Goal: Complete application form

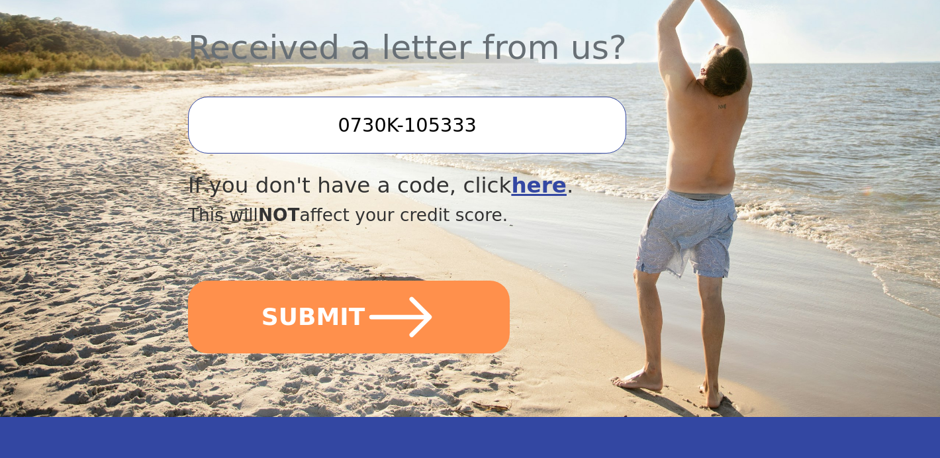
scroll to position [501, 0]
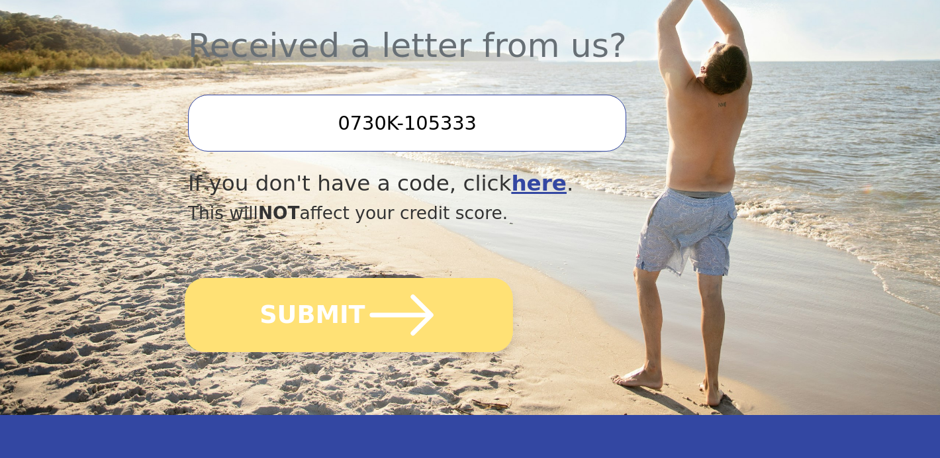
click at [322, 322] on button "SUBMIT" at bounding box center [349, 315] width 328 height 74
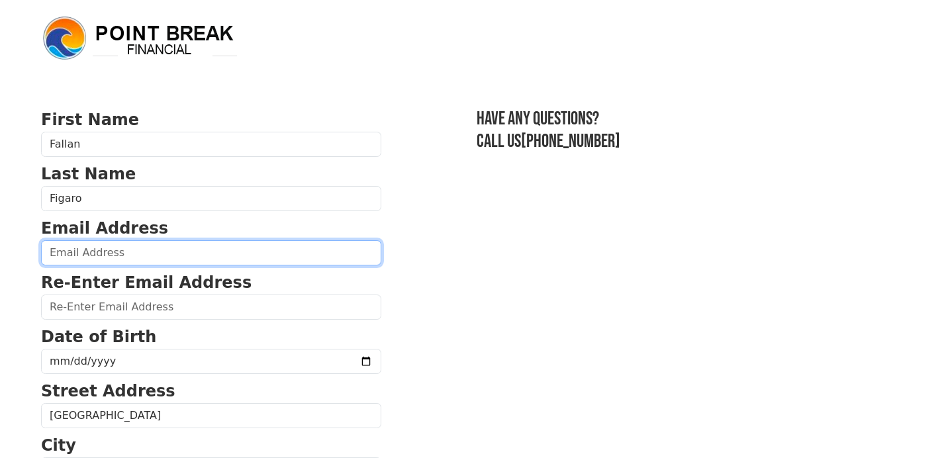
click at [198, 250] on input "email" at bounding box center [211, 252] width 340 height 25
type input "[EMAIL_ADDRESS][DOMAIN_NAME]"
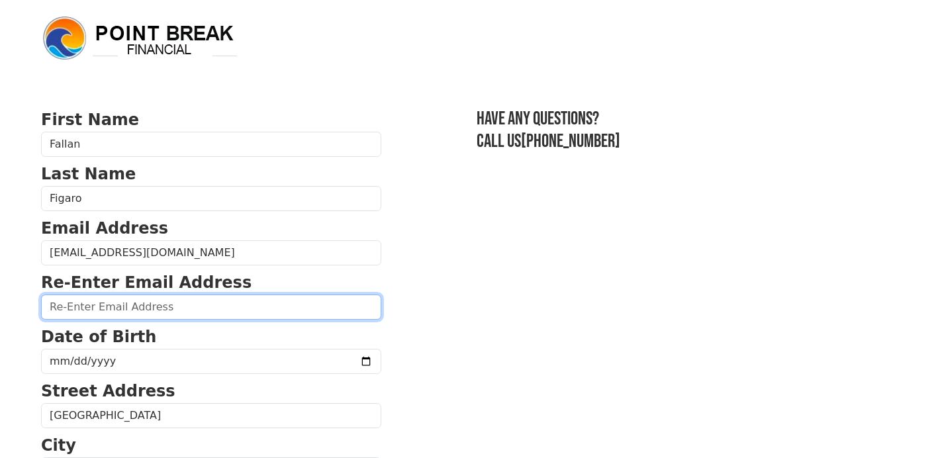
type input "[EMAIL_ADDRESS][DOMAIN_NAME]"
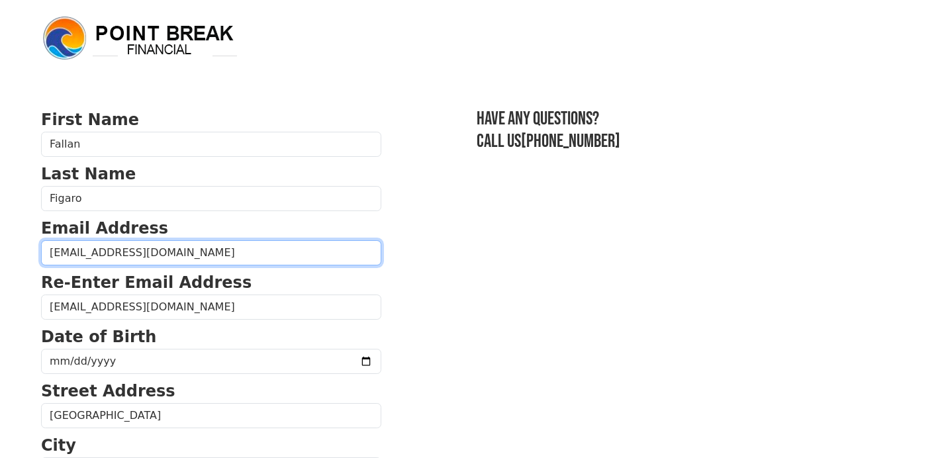
type input "(337) 442-0880"
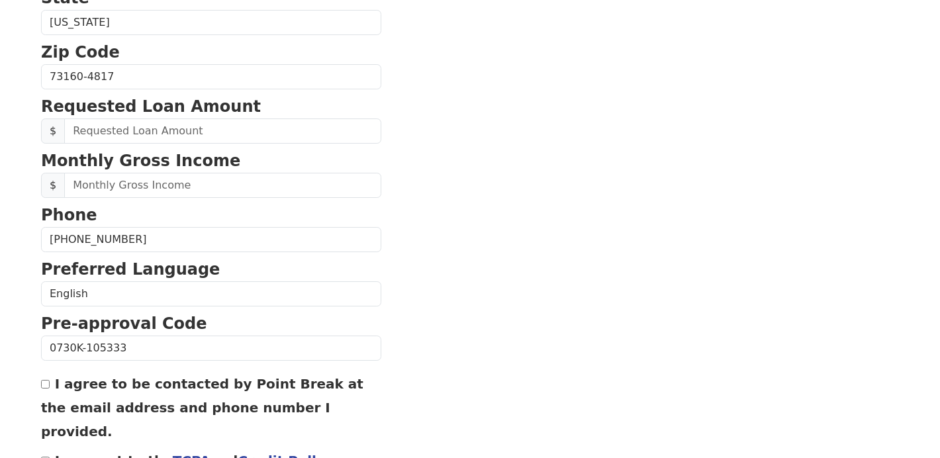
scroll to position [512, 0]
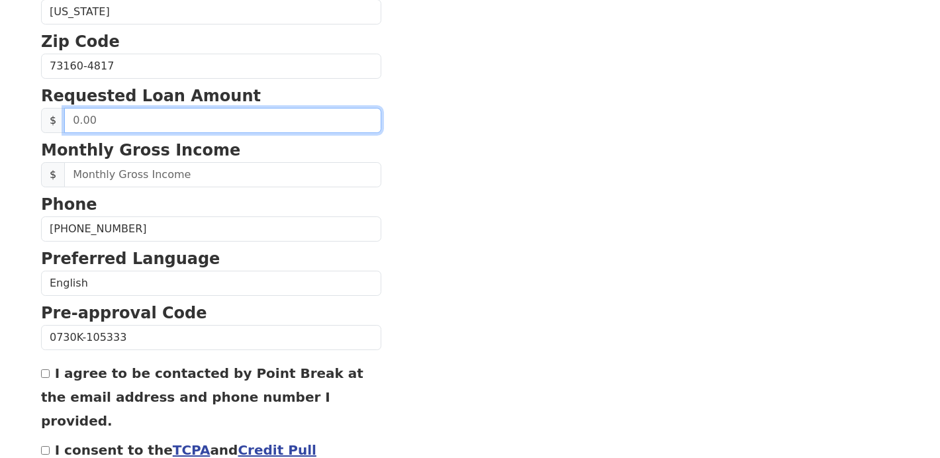
click at [215, 123] on input "text" at bounding box center [222, 120] width 317 height 25
click at [217, 122] on input "text" at bounding box center [222, 120] width 317 height 25
type input "15,000.00"
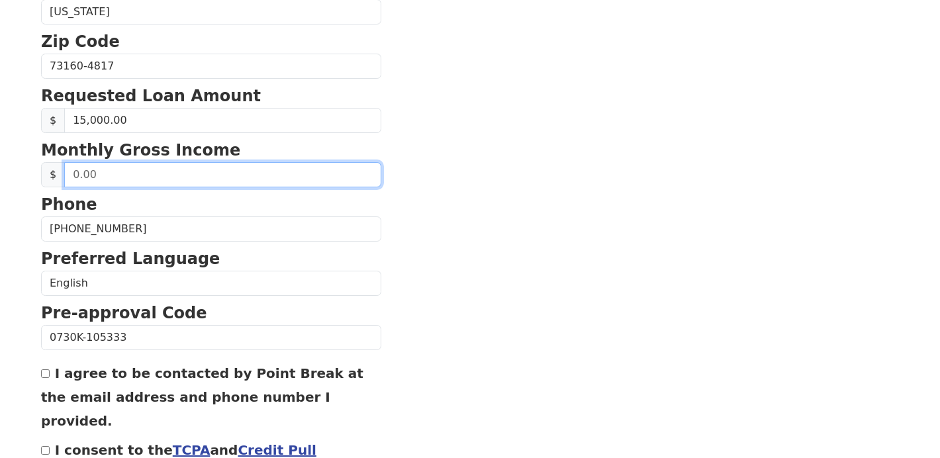
click at [220, 173] on input "text" at bounding box center [222, 174] width 317 height 25
type input "5,213.00"
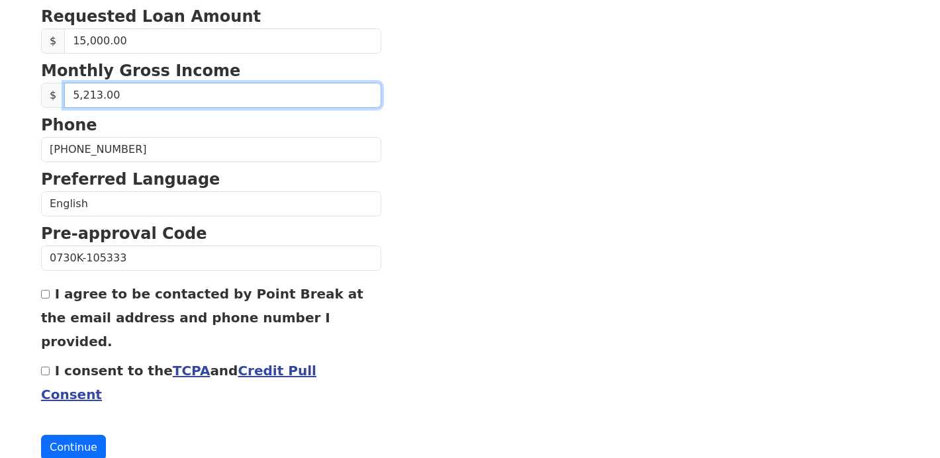
scroll to position [595, 0]
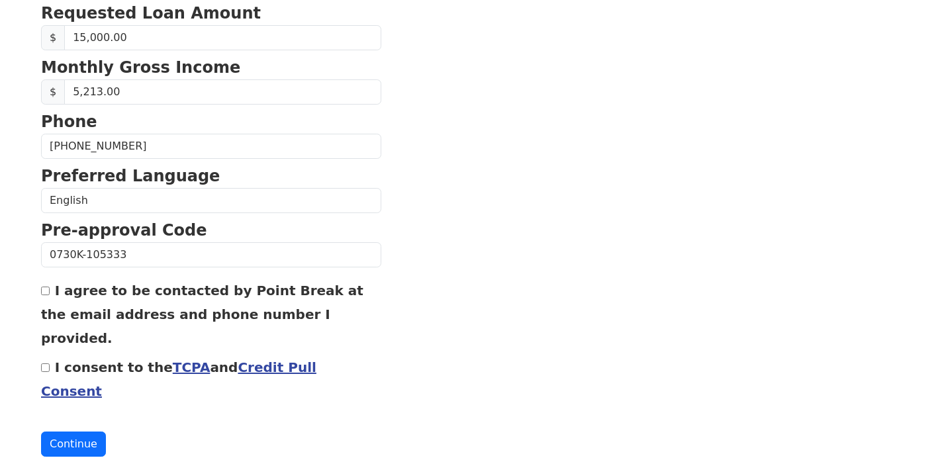
click at [49, 293] on input "I agree to be contacted by Point Break at the email address and phone number I …" at bounding box center [45, 291] width 9 height 9
checkbox input "true"
click at [46, 364] on input "I consent to the TCPA and Credit Pull Consent" at bounding box center [45, 368] width 9 height 9
checkbox input "true"
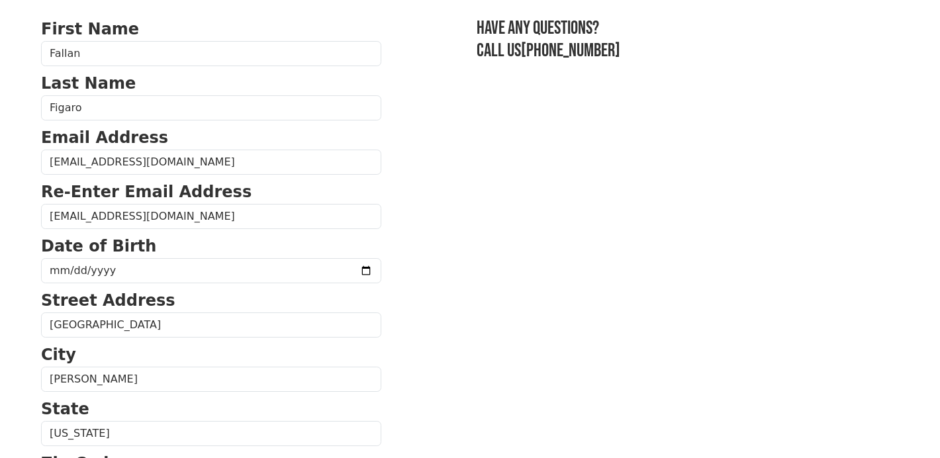
scroll to position [89, 0]
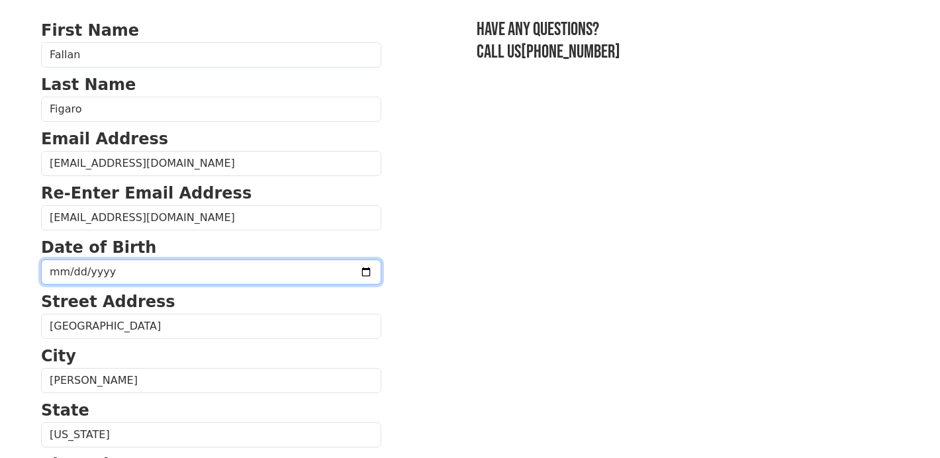
click at [167, 274] on input "date" at bounding box center [211, 272] width 340 height 25
click at [53, 273] on input "date" at bounding box center [211, 272] width 340 height 25
type input "1983-10-05"
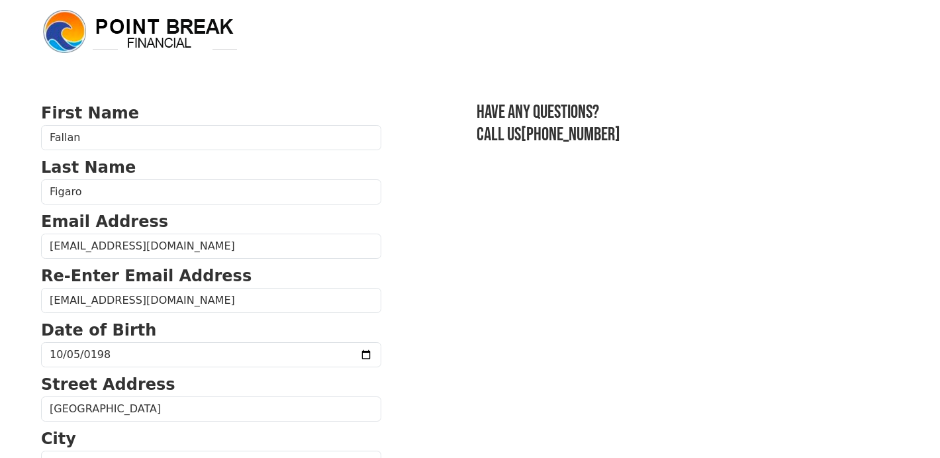
scroll to position [0, 0]
